Goal: Transaction & Acquisition: Purchase product/service

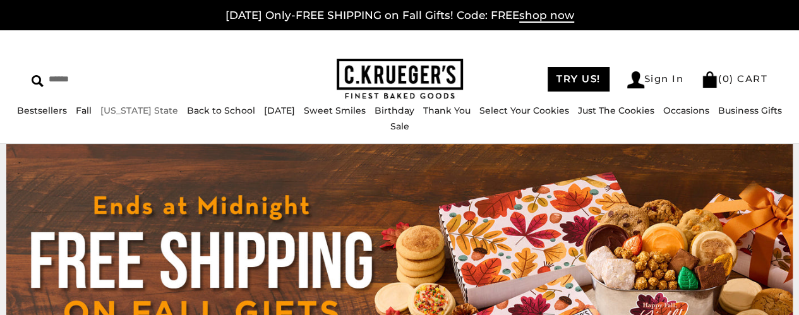
click at [113, 116] on link "[US_STATE] State" at bounding box center [139, 110] width 78 height 11
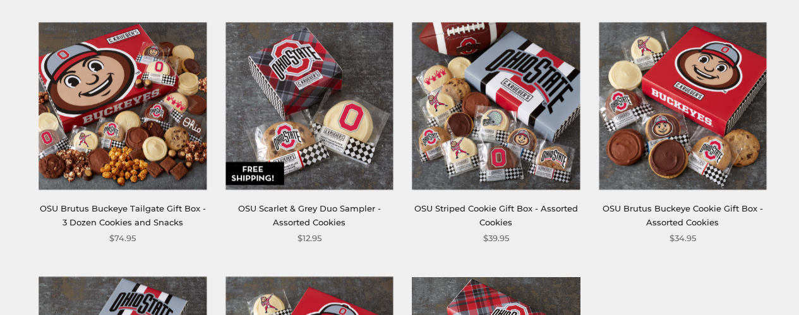
scroll to position [517, 0]
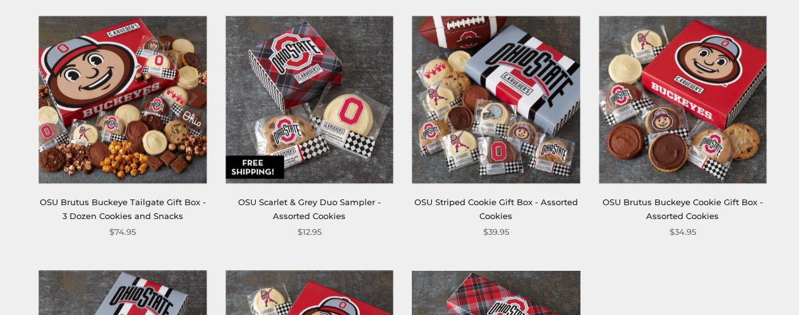
click at [632, 111] on img at bounding box center [682, 99] width 167 height 167
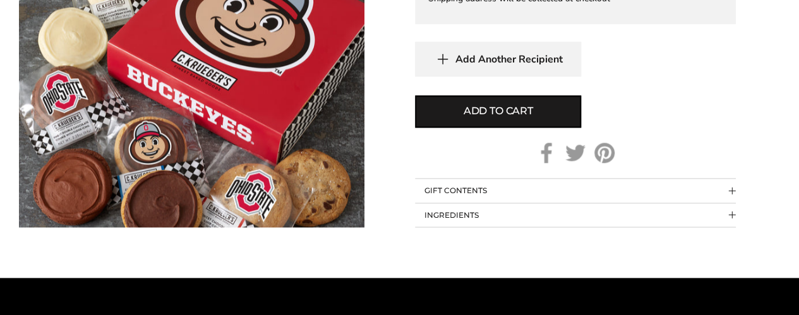
scroll to position [756, 0]
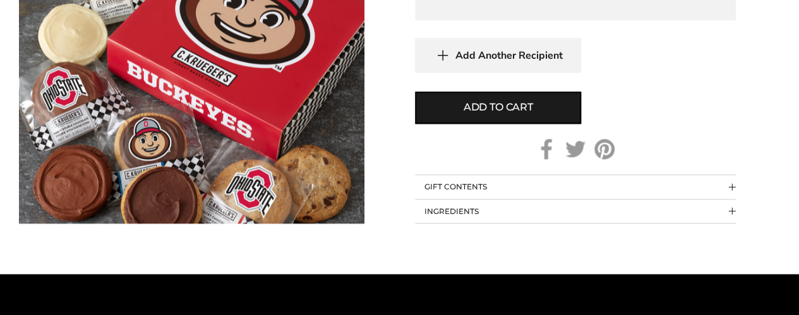
click at [458, 186] on button "GIFT CONTENTS" at bounding box center [575, 187] width 321 height 24
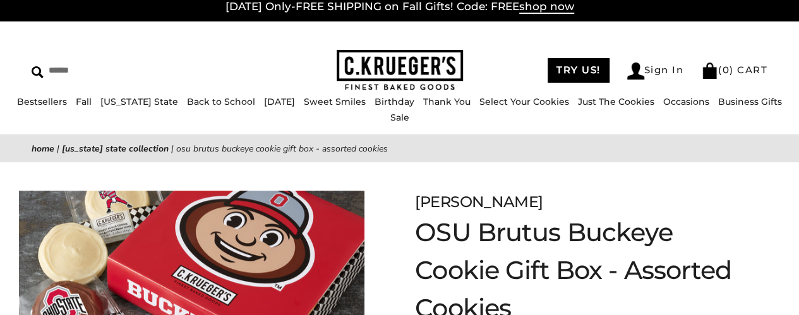
scroll to position [0, 0]
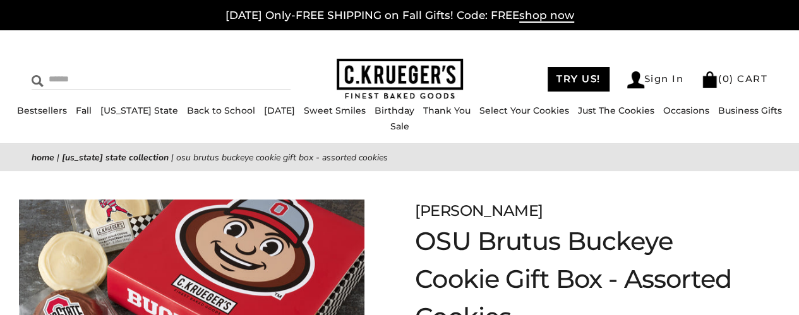
click at [59, 76] on input "Search" at bounding box center [116, 79] width 169 height 20
click at [92, 78] on input "Search" at bounding box center [116, 79] width 169 height 20
type input "**********"
click at [257, 69] on input "******" at bounding box center [274, 77] width 34 height 17
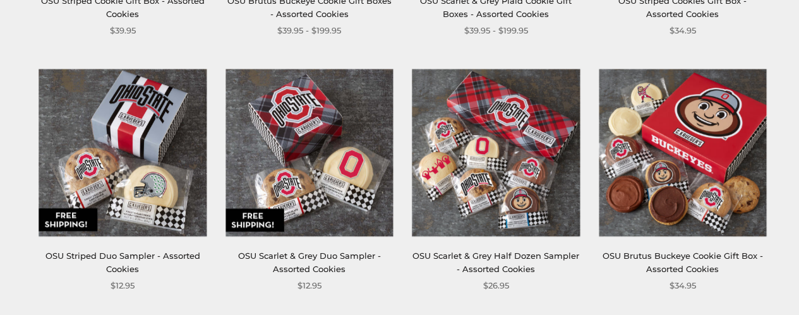
scroll to position [452, 0]
